Goal: Manage account settings

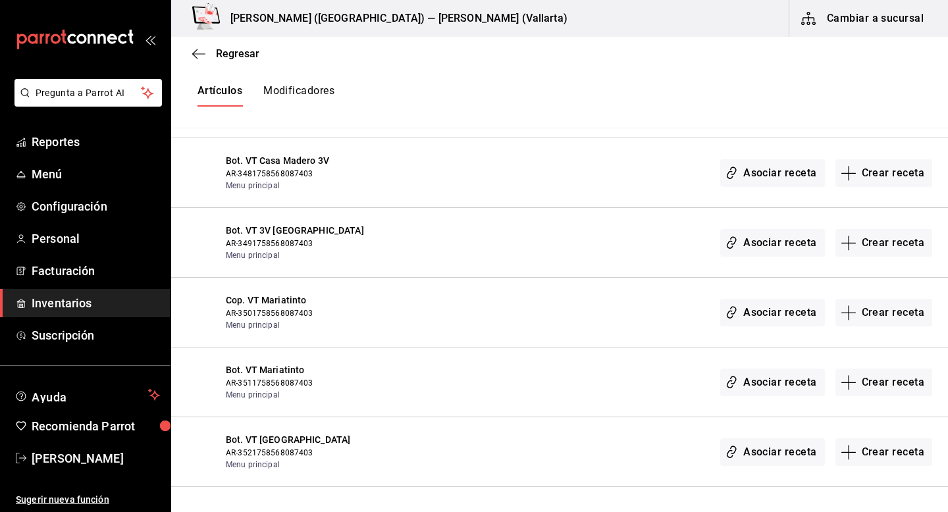
scroll to position [18770, 0]
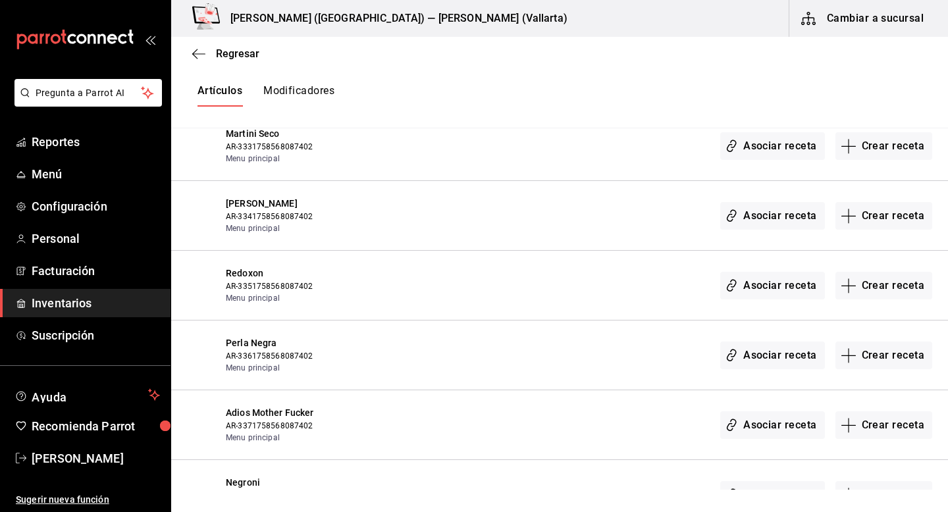
click at [758, 92] on div "Artículos Modificadores" at bounding box center [559, 95] width 777 height 22
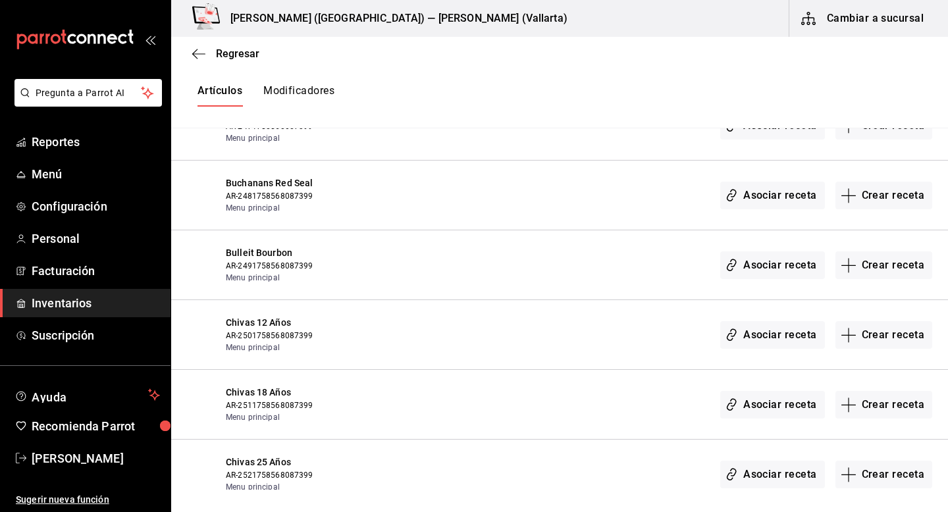
scroll to position [10775, 0]
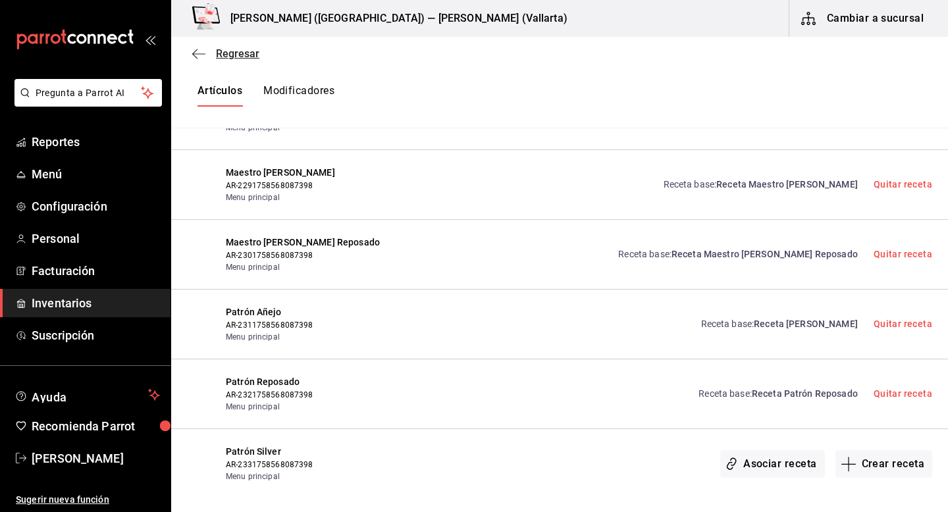
click at [225, 51] on span "Regresar" at bounding box center [237, 53] width 43 height 13
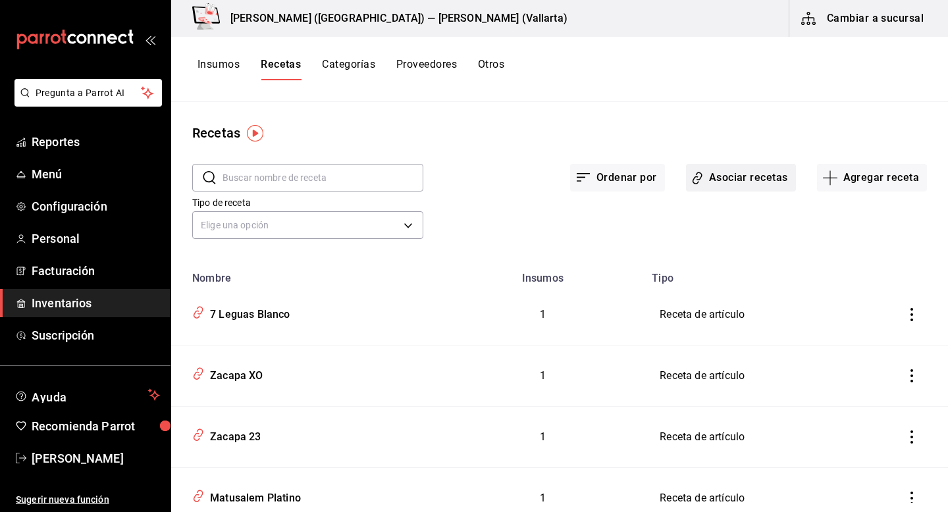
click at [723, 180] on button "Asociar recetas" at bounding box center [741, 178] width 110 height 28
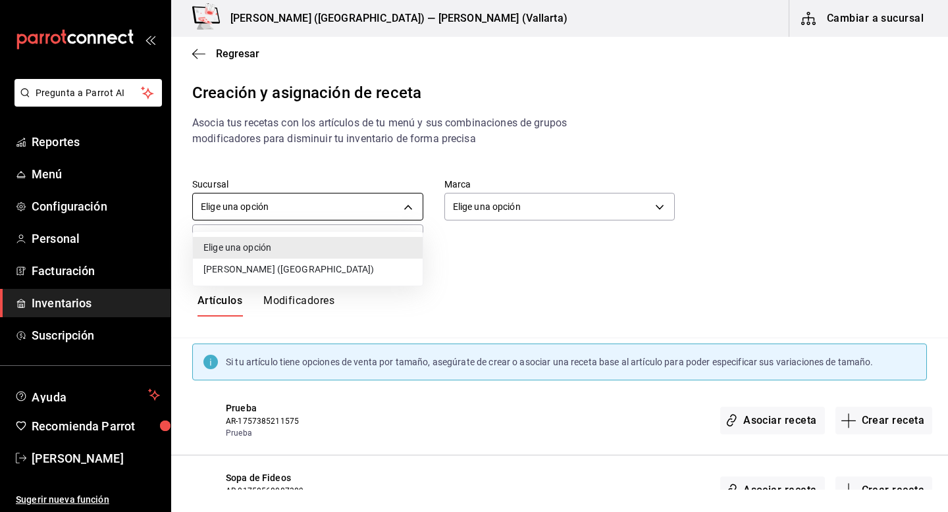
click at [381, 205] on body "Pregunta a Parrot AI Reportes Menú Configuración Personal Facturación Inventari…" at bounding box center [474, 245] width 948 height 490
click at [384, 264] on li "[PERSON_NAME] ([GEOGRAPHIC_DATA])" at bounding box center [308, 270] width 230 height 22
type input "62de7281-fe17-45b6-b0dc-dd819e7ae976"
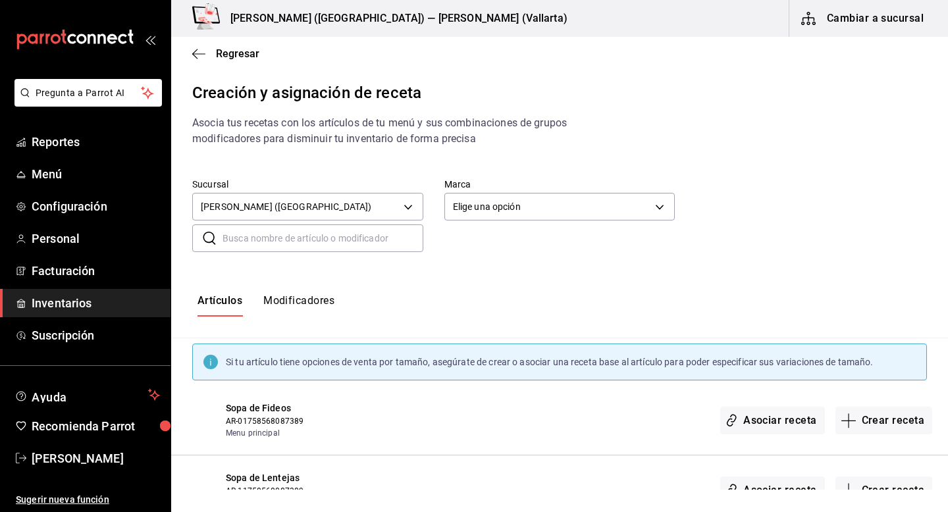
click at [516, 289] on div "Artículos Modificadores" at bounding box center [559, 305] width 777 height 65
click at [97, 454] on span "[PERSON_NAME]" at bounding box center [96, 459] width 128 height 18
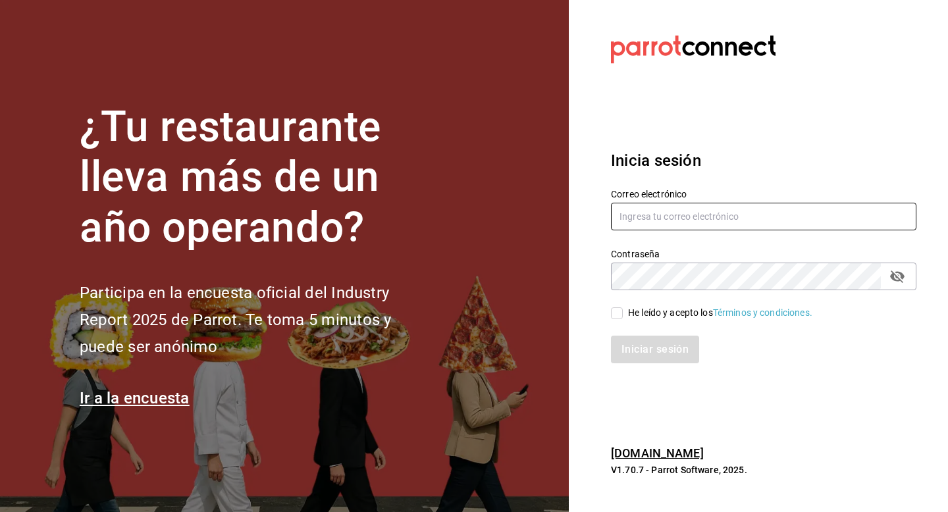
click at [693, 219] on input "text" at bounding box center [764, 217] width 306 height 28
type input "[EMAIL_ADDRESS][DOMAIN_NAME]"
click at [623, 314] on span "He leído y acepto los Términos y condiciones." at bounding box center [718, 313] width 190 height 14
click at [623, 314] on input "He leído y acepto los Términos y condiciones." at bounding box center [617, 313] width 12 height 12
checkbox input "true"
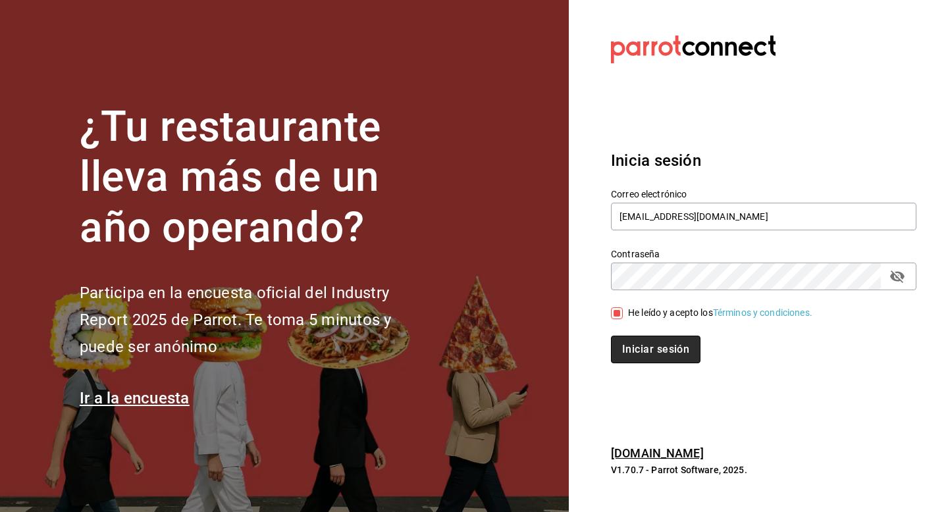
click at [623, 351] on button "Iniciar sesión" at bounding box center [656, 350] width 90 height 28
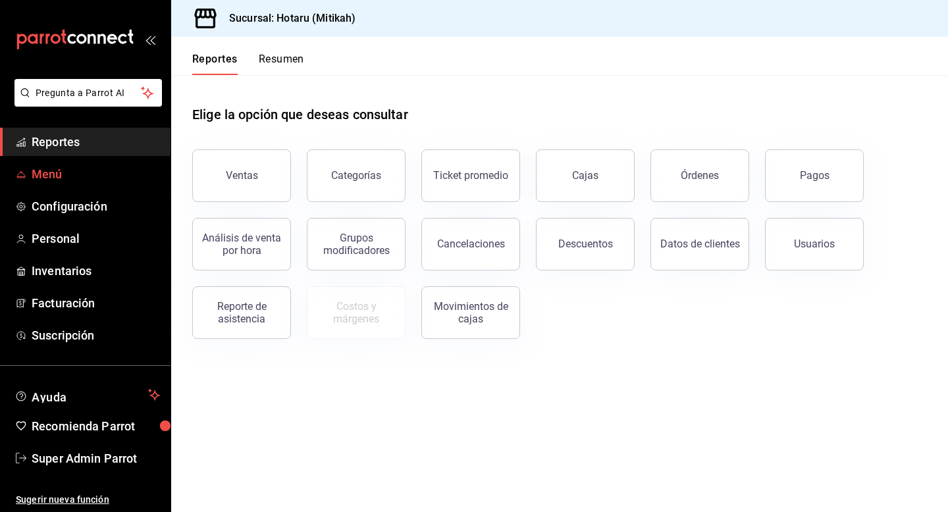
click at [80, 171] on span "Menú" at bounding box center [96, 174] width 128 height 18
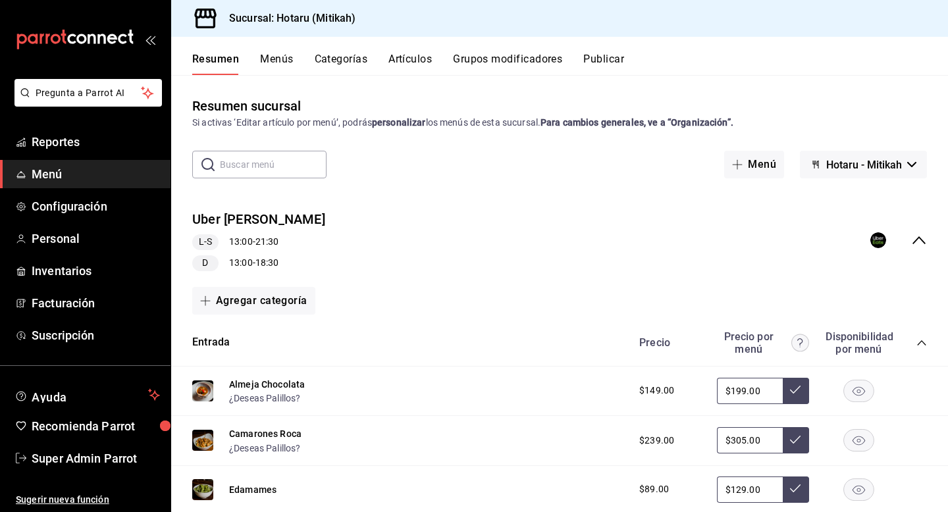
click at [916, 236] on icon "collapse-menu-row" at bounding box center [919, 240] width 16 height 16
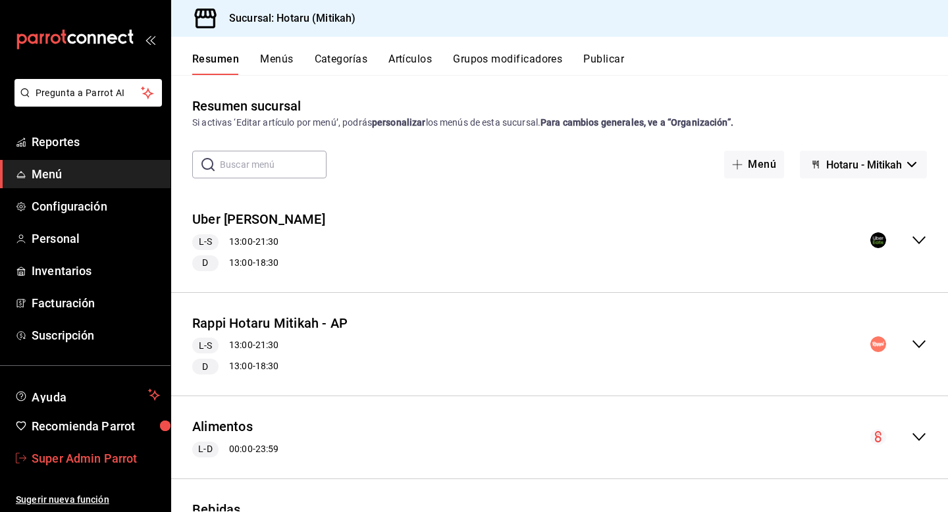
click at [115, 458] on span "Super Admin Parrot" at bounding box center [96, 459] width 128 height 18
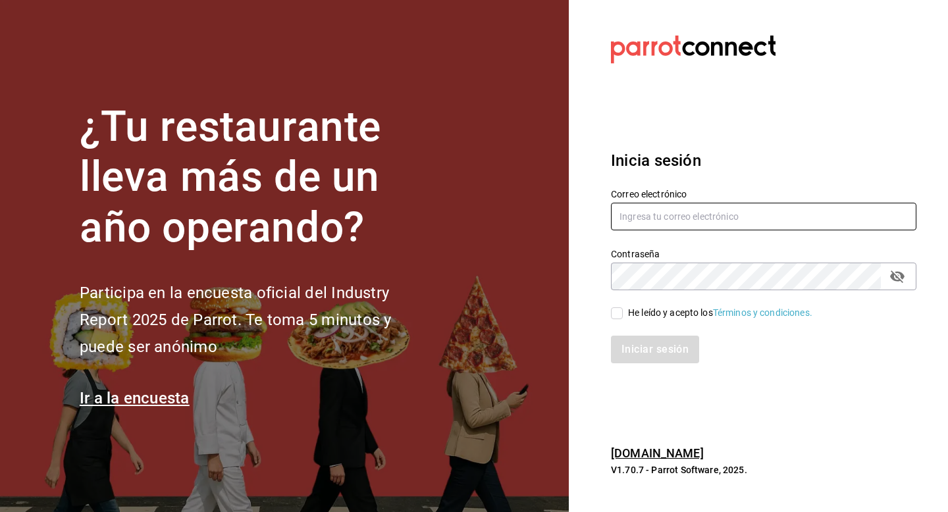
click at [711, 217] on input "text" at bounding box center [764, 217] width 306 height 28
type input "multiuser@tejanobbq.com"
click at [651, 317] on div "He leído y acepto los Términos y condiciones." at bounding box center [720, 313] width 184 height 14
click at [623, 317] on input "He leído y acepto los Términos y condiciones." at bounding box center [617, 313] width 12 height 12
checkbox input "true"
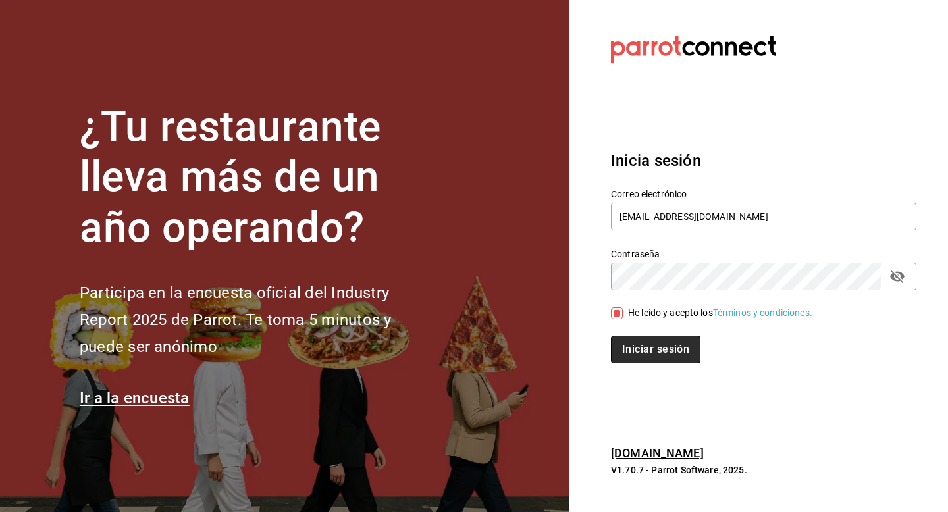
click at [651, 350] on button "Iniciar sesión" at bounding box center [656, 350] width 90 height 28
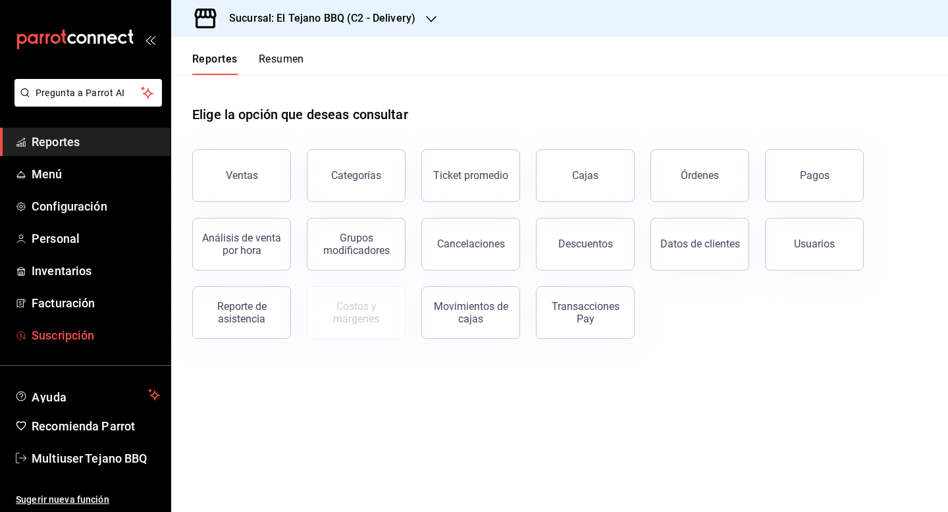
click at [57, 346] on link "Suscripción" at bounding box center [85, 335] width 171 height 28
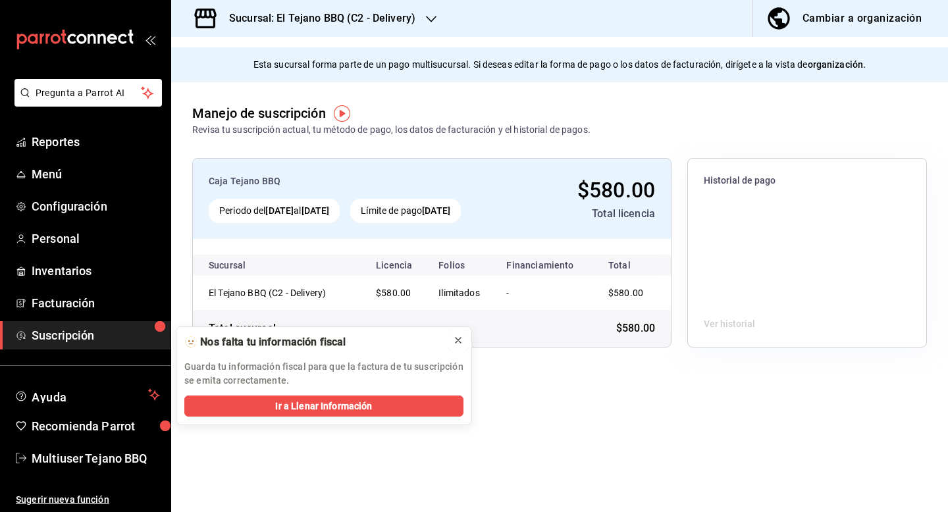
click at [458, 337] on icon at bounding box center [458, 340] width 11 height 11
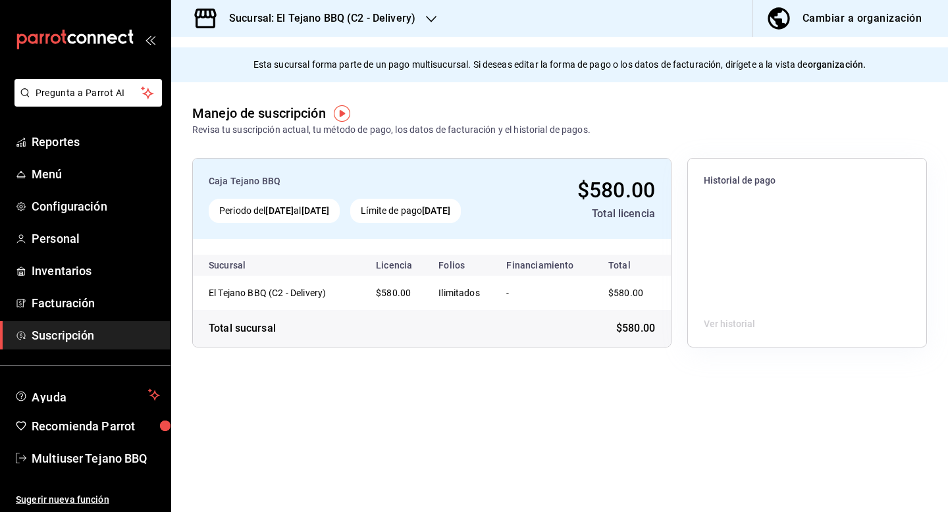
click at [387, 17] on h3 "Sucursal: El Tejano BBQ (C2 - Delivery)" at bounding box center [317, 19] width 197 height 16
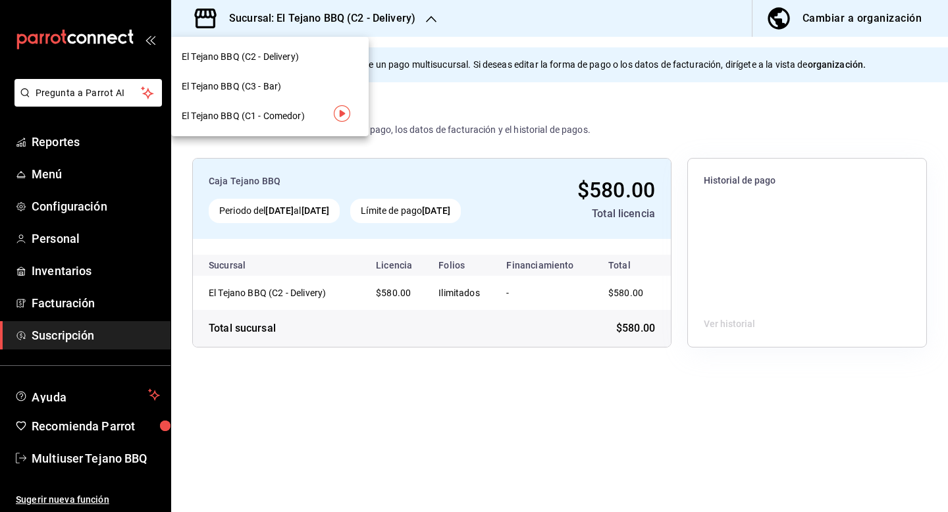
click at [327, 87] on div "El Tejano BBQ (C3 - Bar)" at bounding box center [270, 87] width 176 height 14
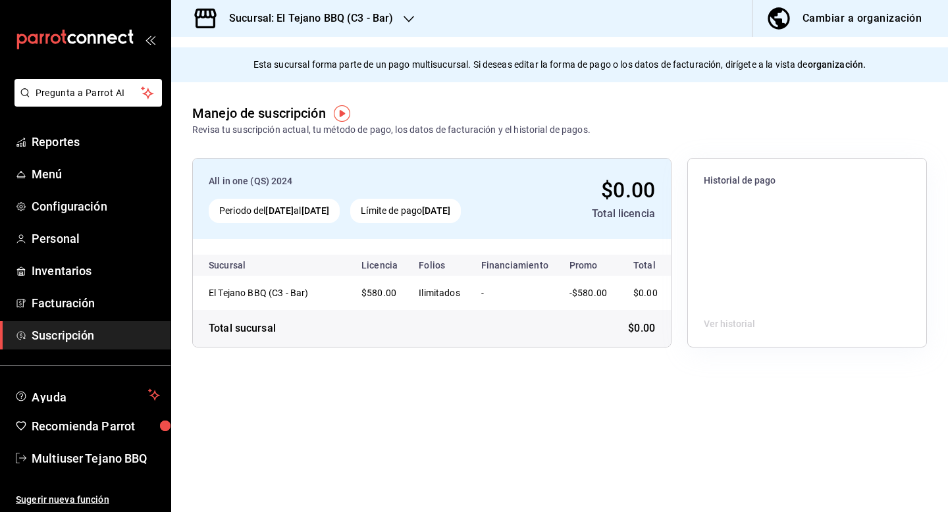
click at [363, 11] on h3 "Sucursal: El Tejano BBQ (C3 - Bar)" at bounding box center [306, 19] width 174 height 16
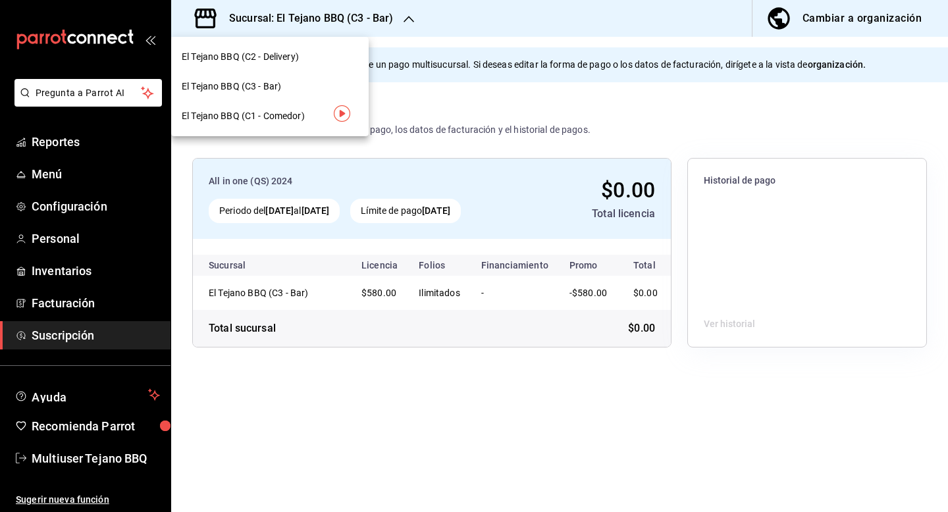
click at [334, 57] on div "El Tejano BBQ (C2 - Delivery)" at bounding box center [270, 57] width 176 height 14
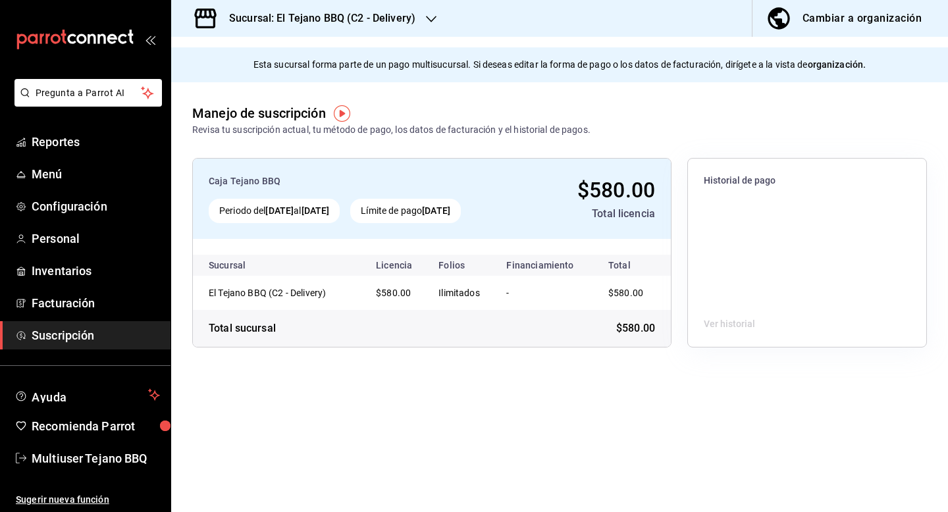
click at [387, 25] on h3 "Sucursal: El Tejano BBQ (C2 - Delivery)" at bounding box center [317, 19] width 197 height 16
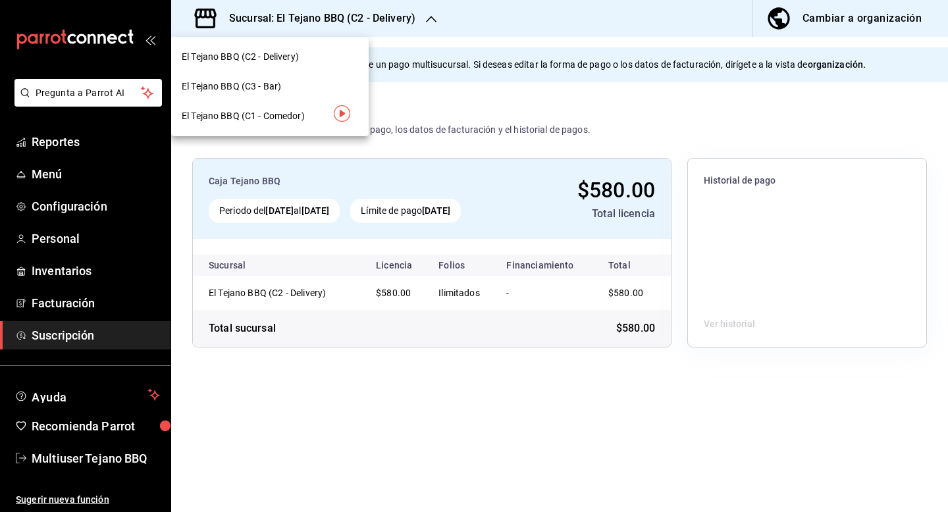
click at [299, 115] on span "El Tejano BBQ (C1 - Comedor)" at bounding box center [243, 116] width 123 height 14
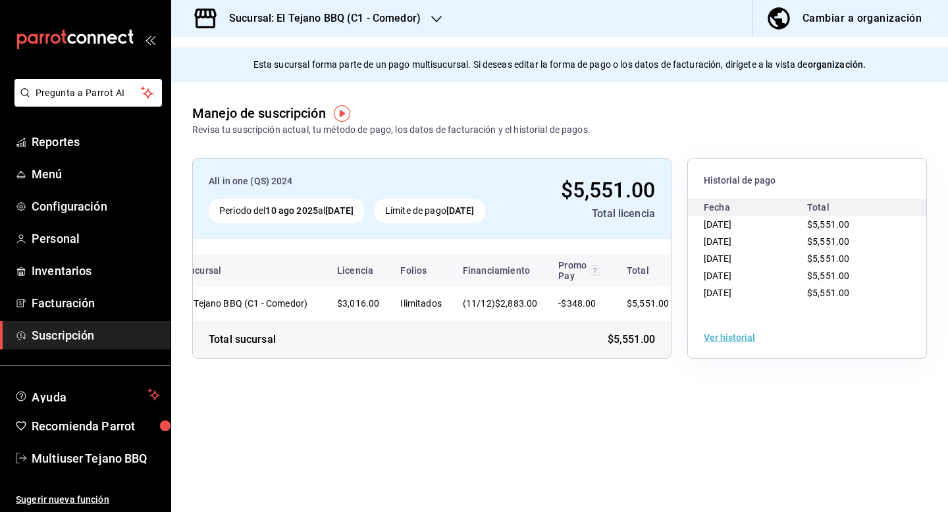
scroll to position [0, 32]
click at [811, 11] on div "Cambiar a organización" at bounding box center [862, 18] width 119 height 18
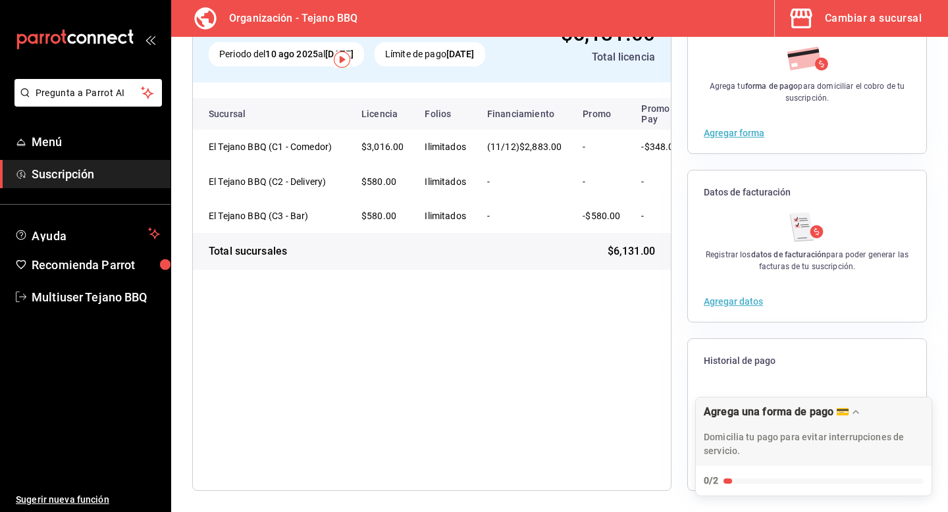
scroll to position [0, 0]
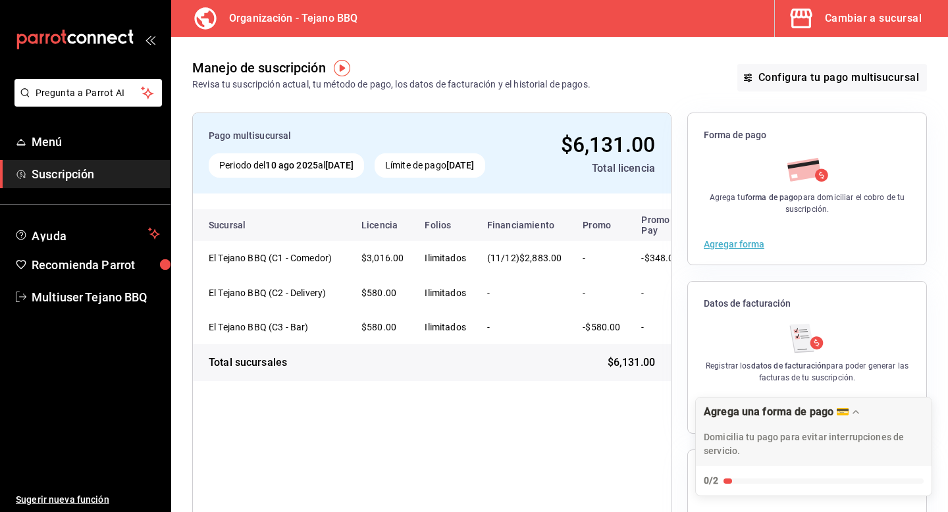
click at [852, 26] on div "Cambiar a sucursal" at bounding box center [873, 18] width 97 height 18
